Goal: Transaction & Acquisition: Obtain resource

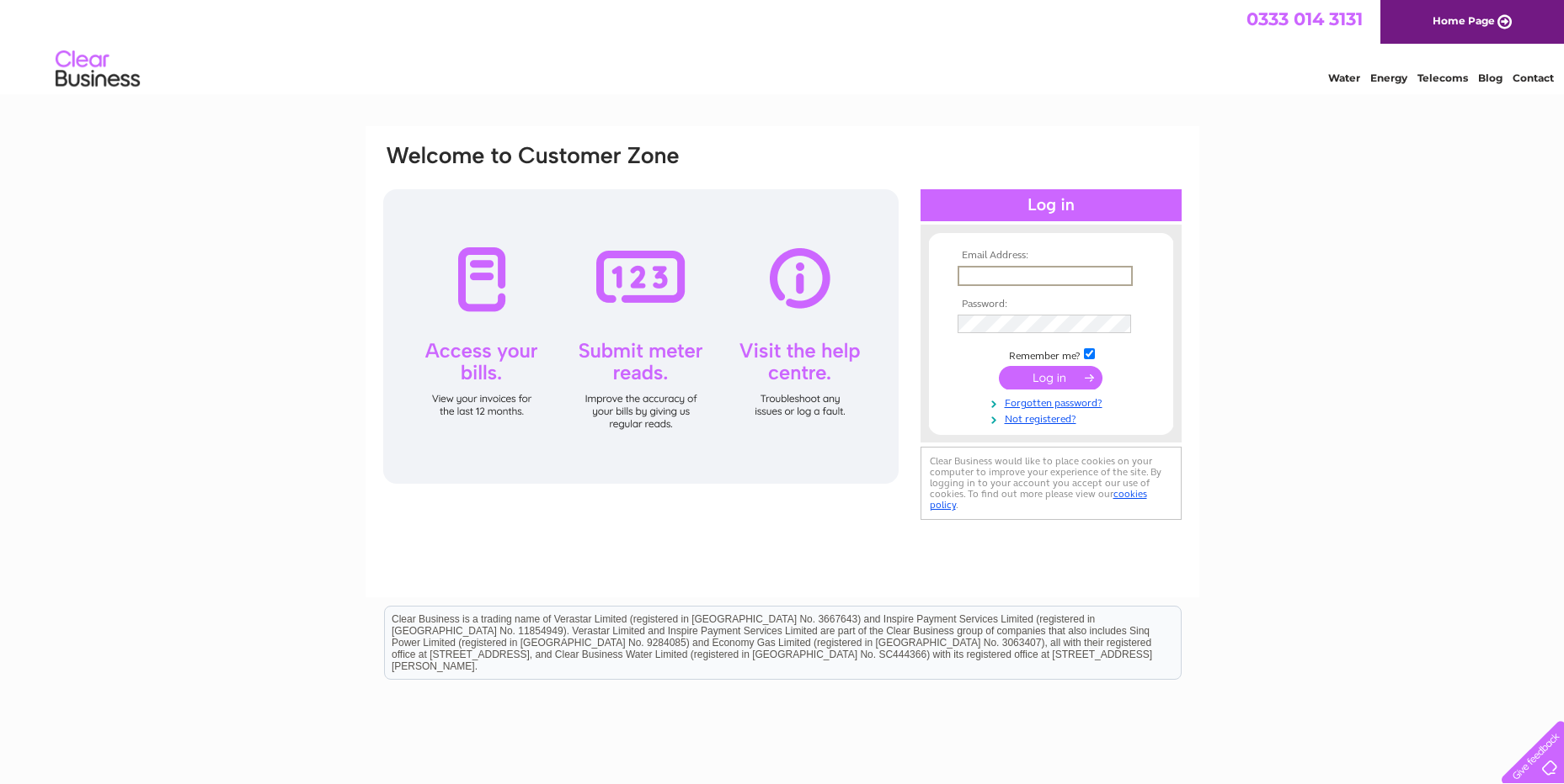
click at [1022, 272] on input "text" at bounding box center [1045, 276] width 175 height 20
type input "[PERSON_NAME][EMAIL_ADDRESS][DOMAIN_NAME]"
click at [998, 366] on input "submit" at bounding box center [1050, 378] width 103 height 24
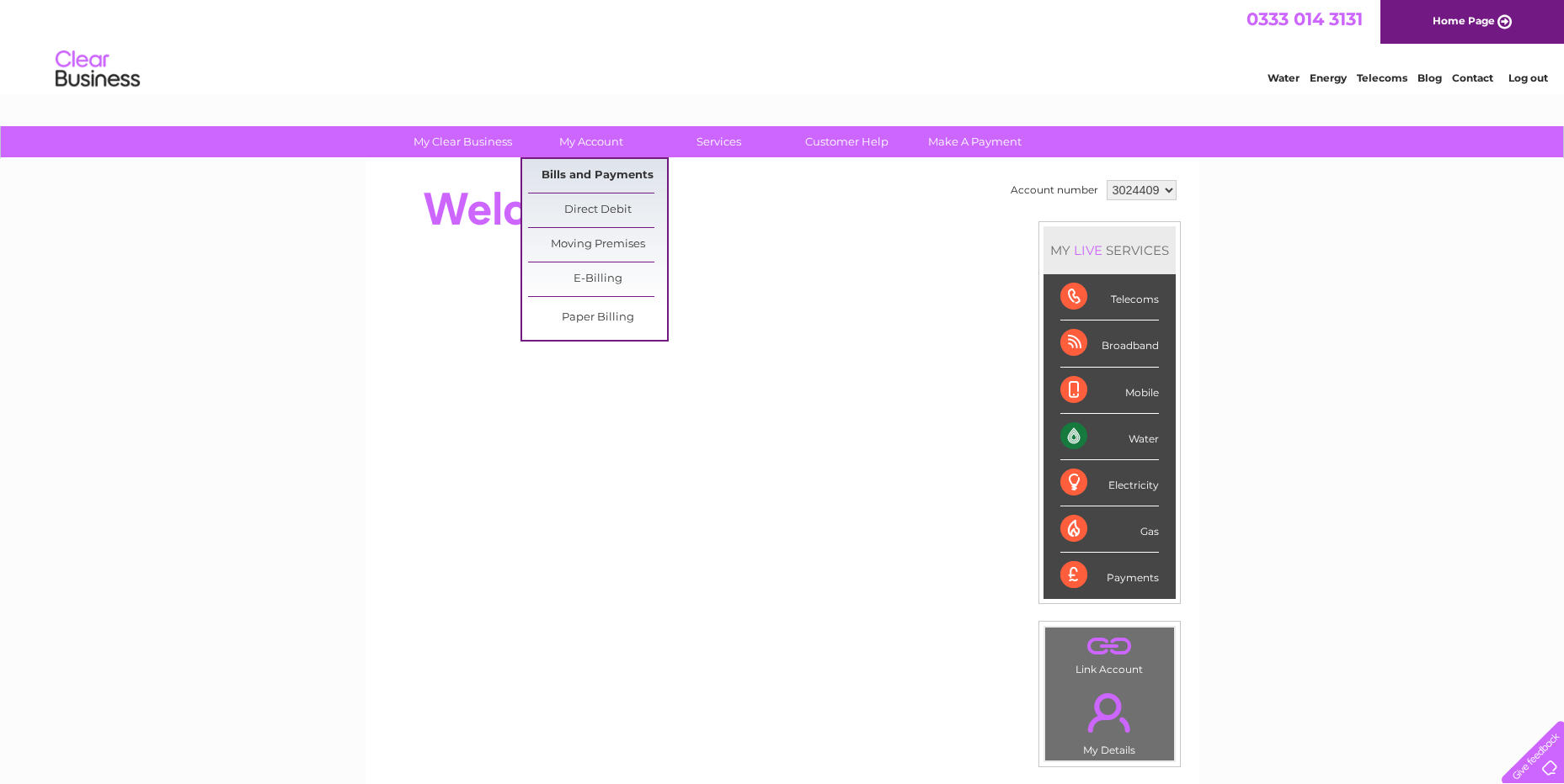
click at [592, 172] on link "Bills and Payments" at bounding box center [598, 176] width 139 height 34
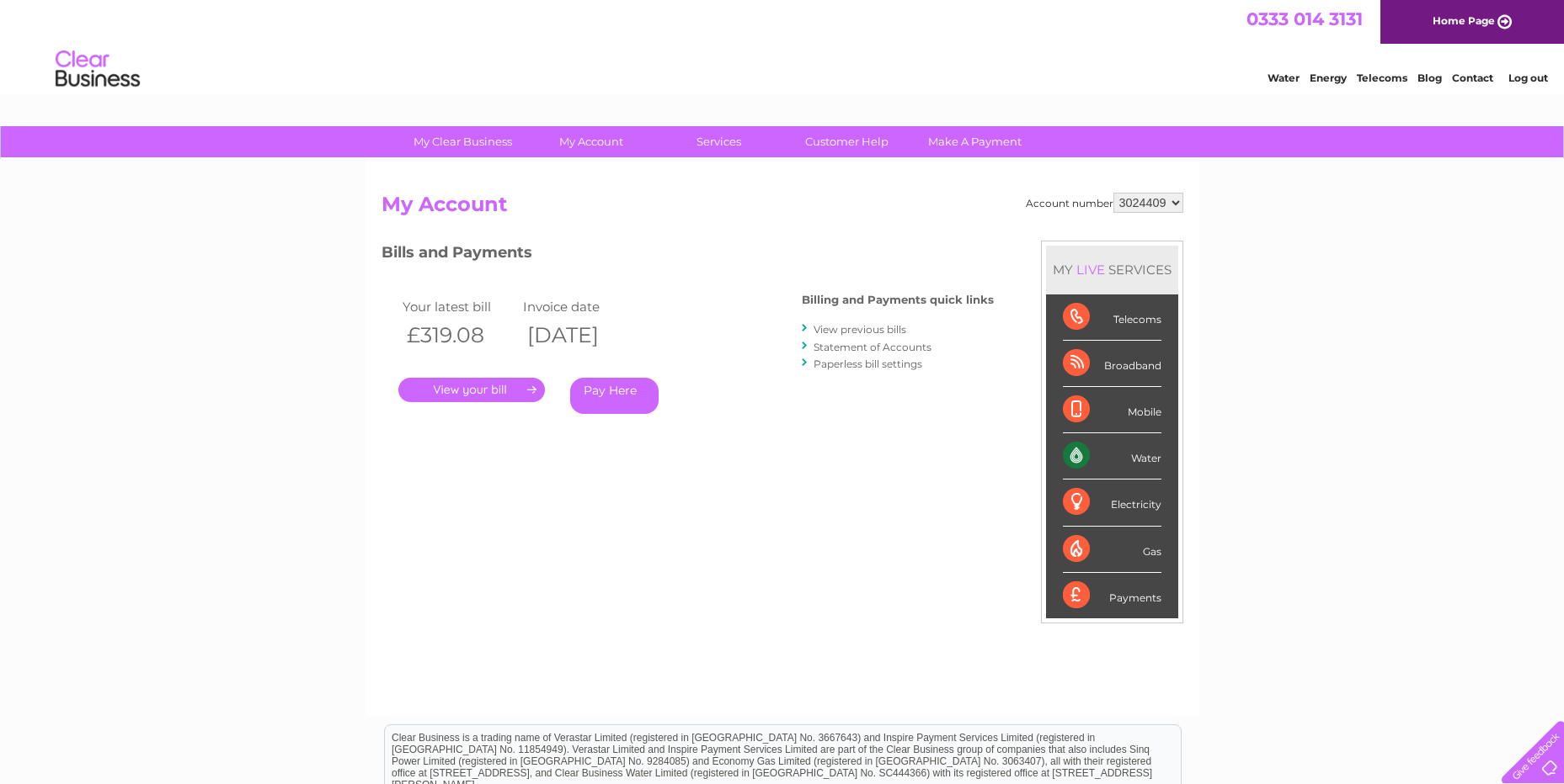
click at [471, 388] on link "." at bounding box center [471, 390] width 146 height 25
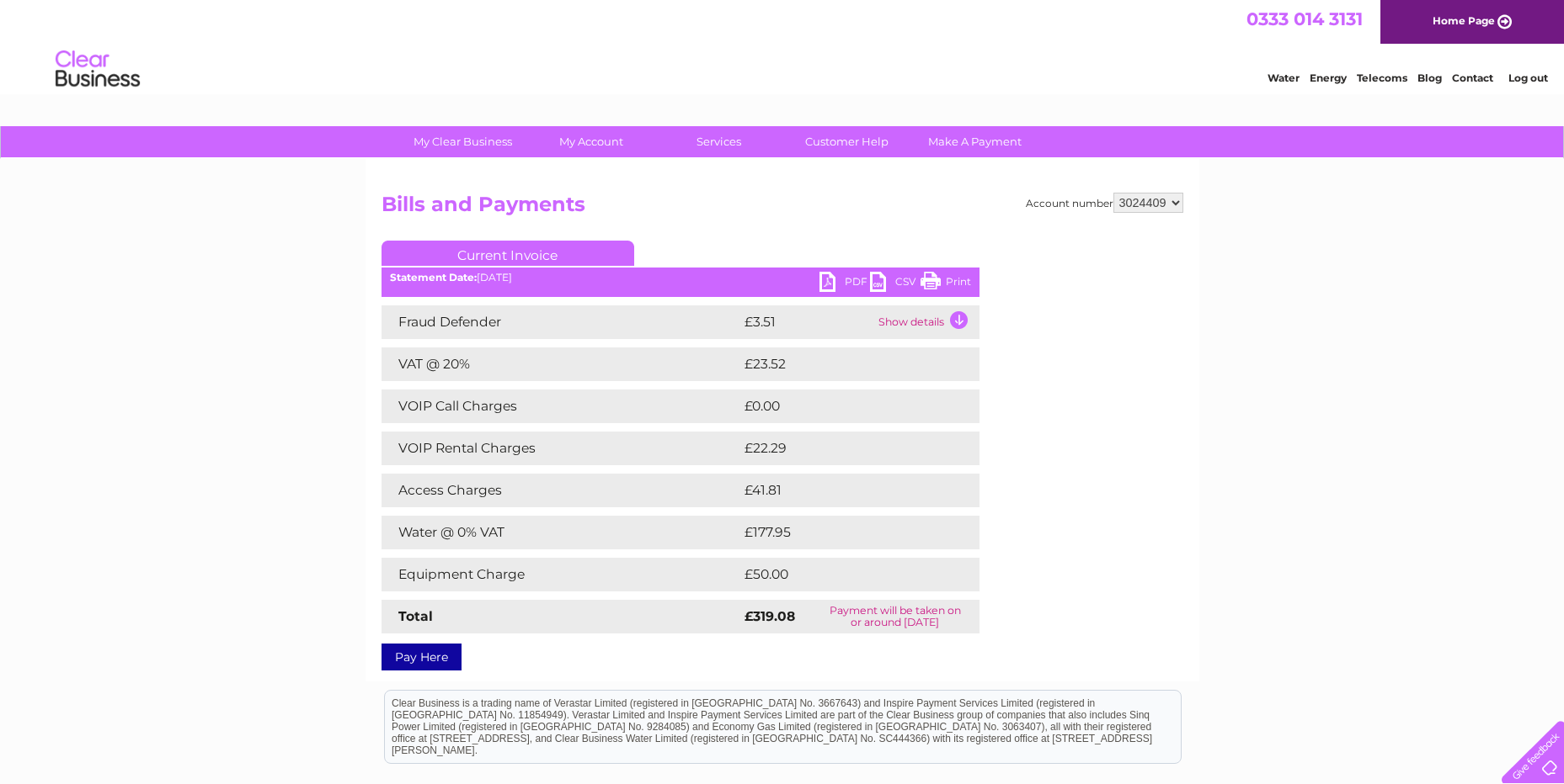
click at [825, 276] on link "PDF" at bounding box center [844, 284] width 51 height 25
click at [1515, 75] on link "Log out" at bounding box center [1528, 78] width 40 height 13
